Goal: Task Accomplishment & Management: Manage account settings

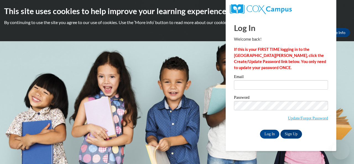
type input "[EMAIL_ADDRESS][DOMAIN_NAME]"
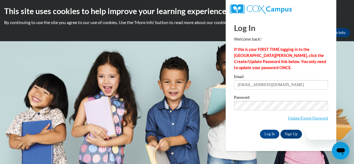
click at [281, 96] on label "Password" at bounding box center [281, 98] width 94 height 6
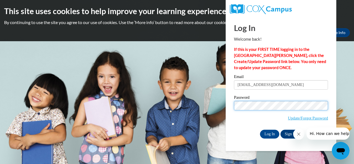
click at [260, 130] on input "Log In" at bounding box center [269, 134] width 19 height 9
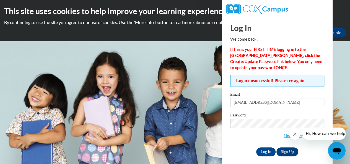
click at [324, 91] on div "Login unsuccessful! Please try again. Please enter your email! Please enter you…" at bounding box center [277, 115] width 94 height 81
click at [294, 132] on icon "Close message from company" at bounding box center [294, 134] width 4 height 4
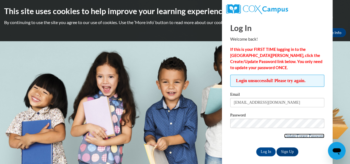
click at [300, 136] on link "Update/Forgot Password" at bounding box center [304, 136] width 40 height 4
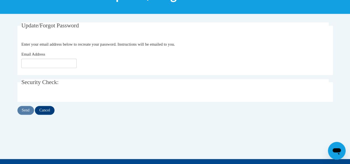
scroll to position [89, 0]
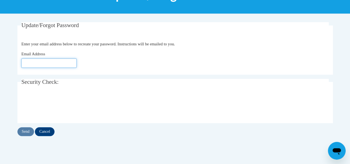
click at [69, 63] on input "Email Address" at bounding box center [48, 62] width 55 height 9
type input "[EMAIL_ADDRESS][DOMAIN_NAME]"
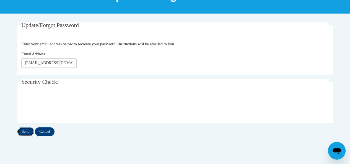
click at [27, 132] on input "Send" at bounding box center [25, 131] width 17 height 9
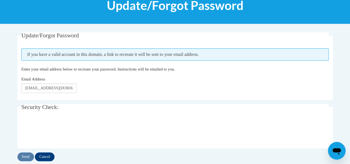
scroll to position [79, 0]
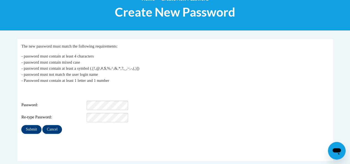
scroll to position [72, 0]
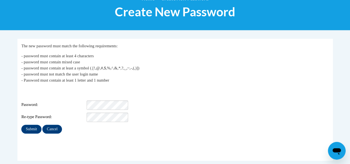
click at [63, 102] on span "Password:" at bounding box center [53, 105] width 64 height 6
click at [79, 94] on div "Login: kitaoden470@gmail.com Password: Re-type Password:" at bounding box center [174, 104] width 307 height 35
click at [30, 128] on input "Submit" at bounding box center [31, 129] width 20 height 9
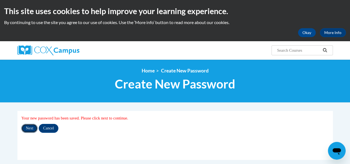
click at [27, 126] on input "Next" at bounding box center [29, 128] width 16 height 9
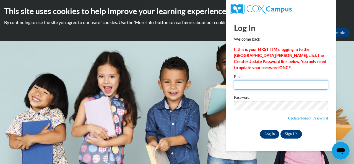
type input "[EMAIL_ADDRESS][DOMAIN_NAME]"
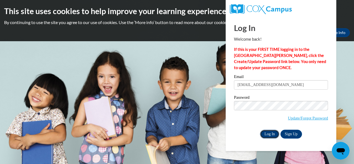
click at [271, 136] on input "Log In" at bounding box center [269, 134] width 19 height 9
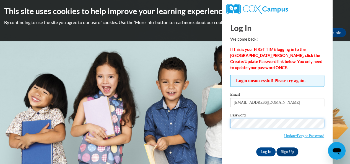
click at [256, 147] on input "Log In" at bounding box center [265, 151] width 19 height 9
click at [251, 34] on div "Log In Welcome back! If this is your FIRST TIME logging in to the [GEOGRAPHIC_D…" at bounding box center [277, 87] width 94 height 140
